Goal: Navigation & Orientation: Go to known website

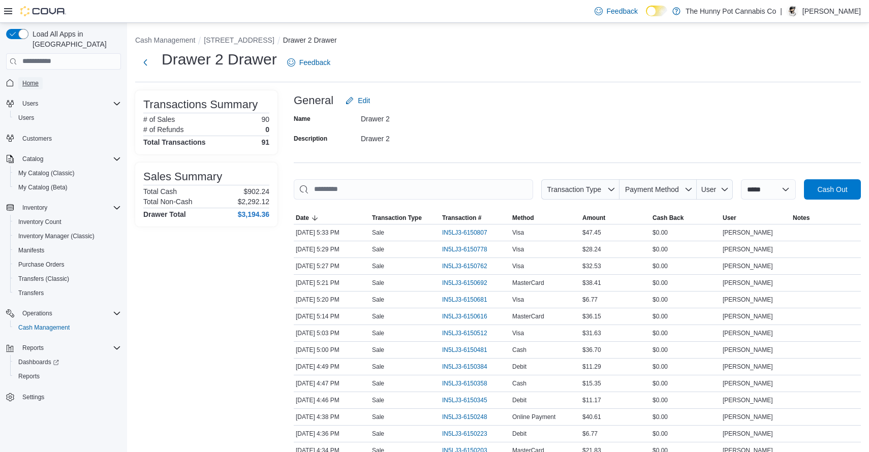
click at [30, 79] on span "Home" at bounding box center [30, 83] width 16 height 8
